Goal: Use online tool/utility: Utilize a website feature to perform a specific function

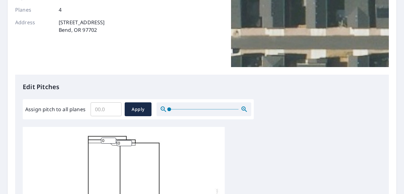
scroll to position [6, 0]
click at [106, 138] on input "0" at bounding box center [108, 141] width 15 height 6
drag, startPoint x: 109, startPoint y: 137, endPoint x: 97, endPoint y: 135, distance: 11.2
type input "5"
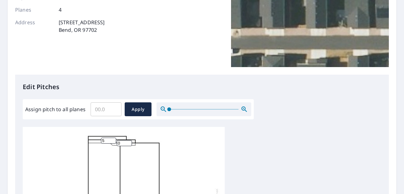
drag, startPoint x: 117, startPoint y: 103, endPoint x: 112, endPoint y: 109, distance: 7.8
click at [117, 103] on input "Assign pitch to all planes" at bounding box center [106, 110] width 31 height 18
click at [112, 110] on input "0" at bounding box center [106, 110] width 31 height 18
type input "05"
click at [132, 111] on span "Apply" at bounding box center [138, 110] width 17 height 8
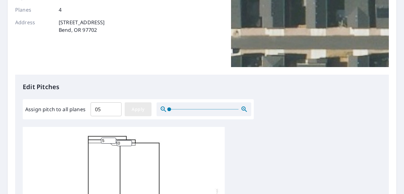
type input "05"
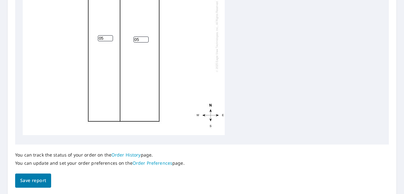
scroll to position [305, 0]
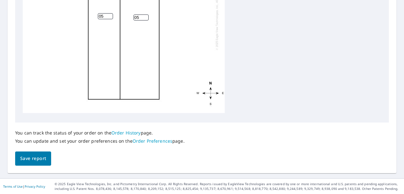
click at [30, 161] on span "Save report" at bounding box center [33, 159] width 26 height 8
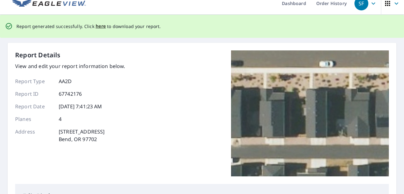
scroll to position [0, 0]
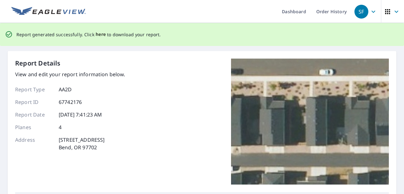
click at [96, 35] on span "here" at bounding box center [101, 35] width 10 height 8
